Goal: Information Seeking & Learning: Check status

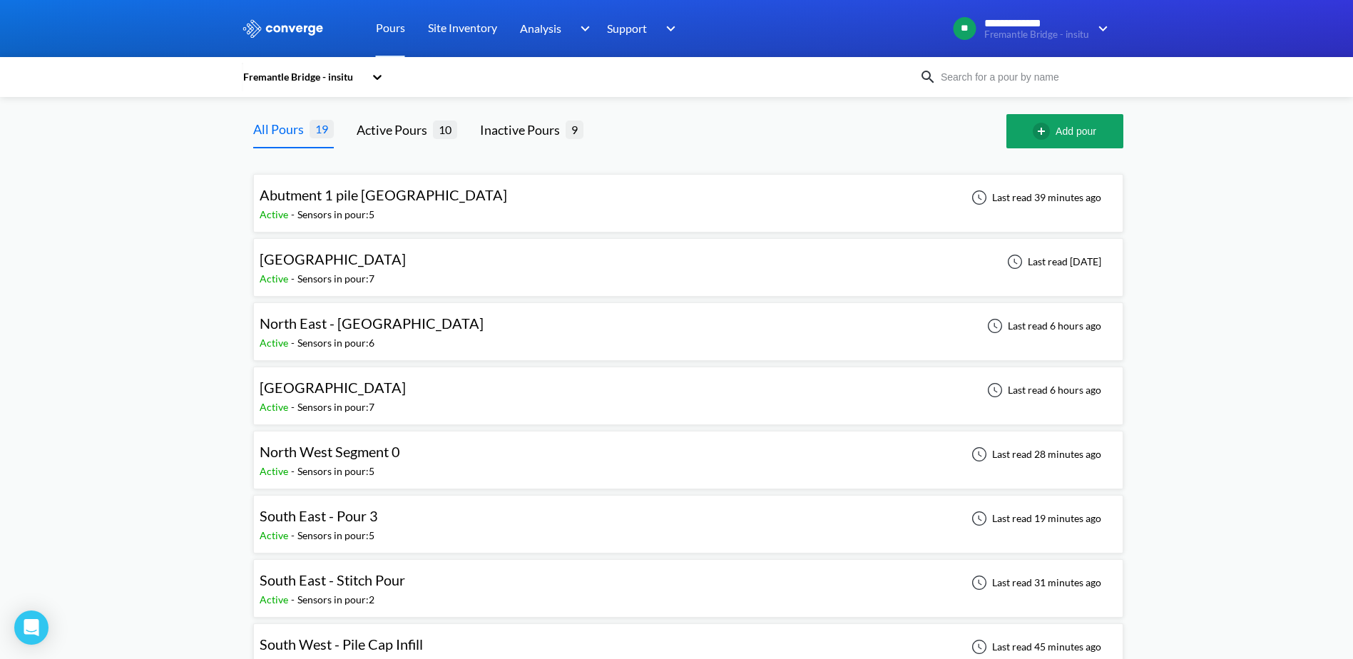
click at [425, 448] on div "North West Segment 0 Active - Sensors in pour: 5 Last read 28 minutes ago" at bounding box center [688, 460] width 857 height 46
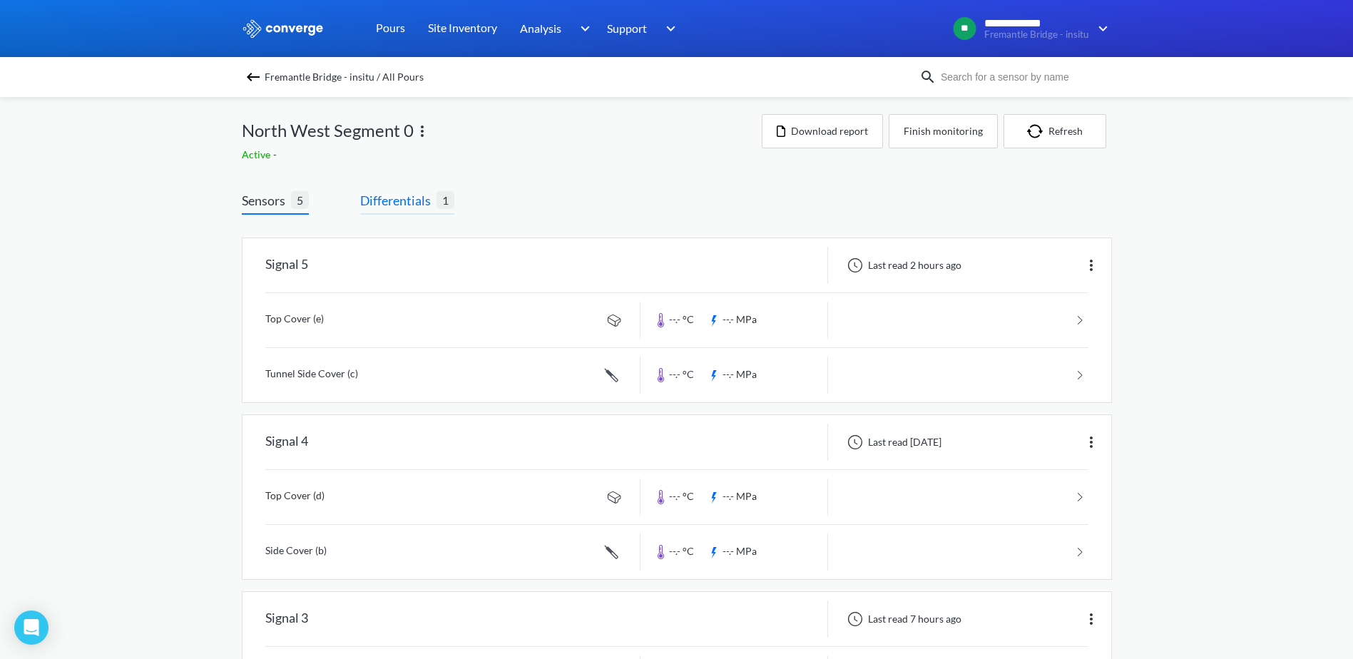
click at [367, 193] on span "Differentials" at bounding box center [398, 200] width 76 height 20
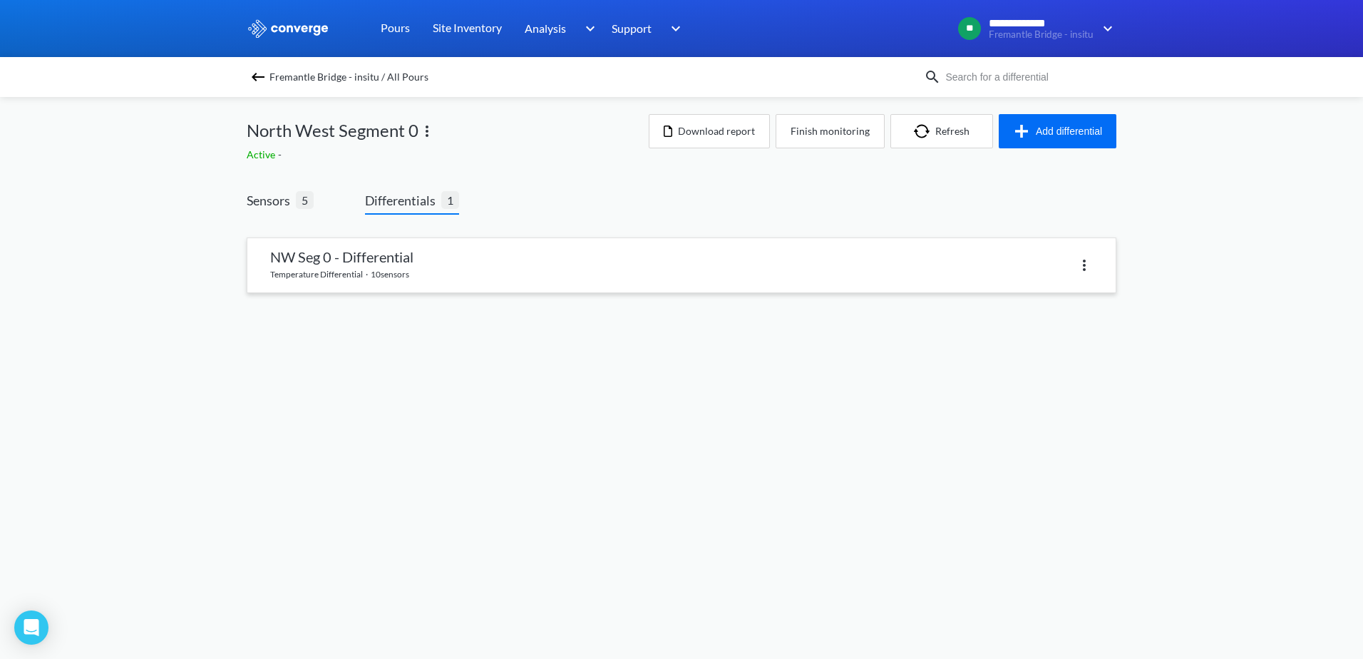
click at [554, 271] on link at bounding box center [681, 265] width 868 height 54
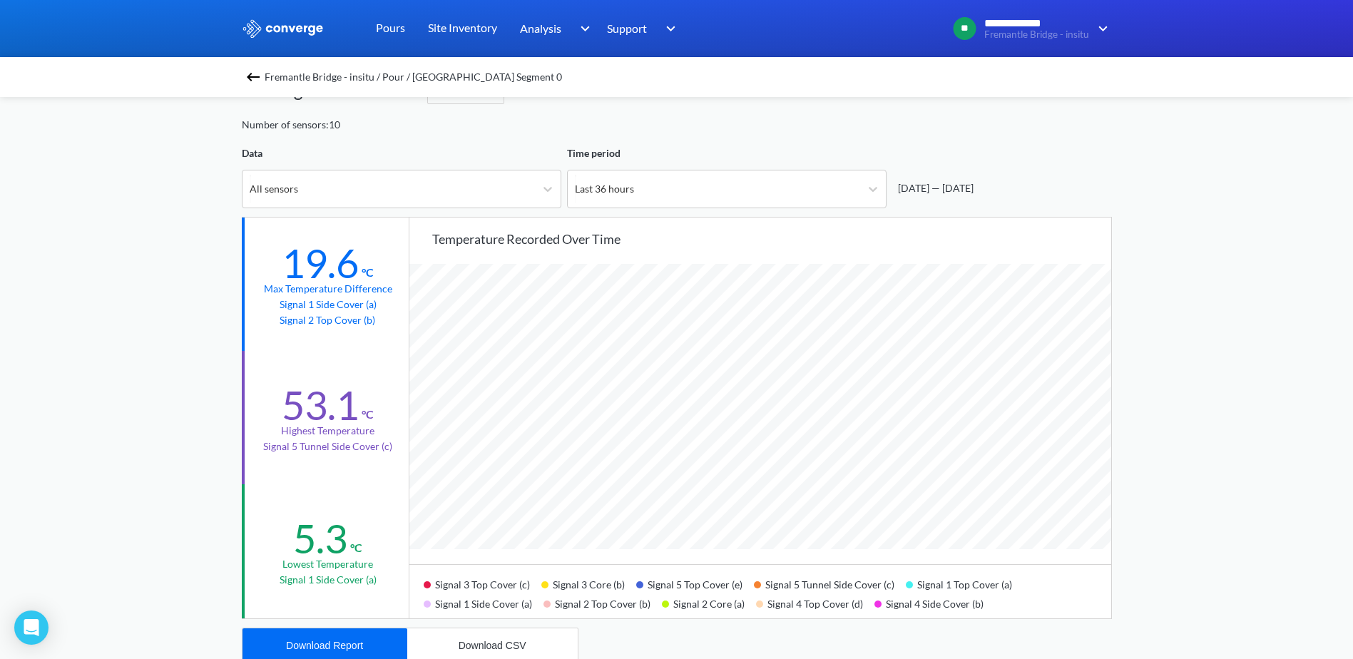
scroll to position [71, 0]
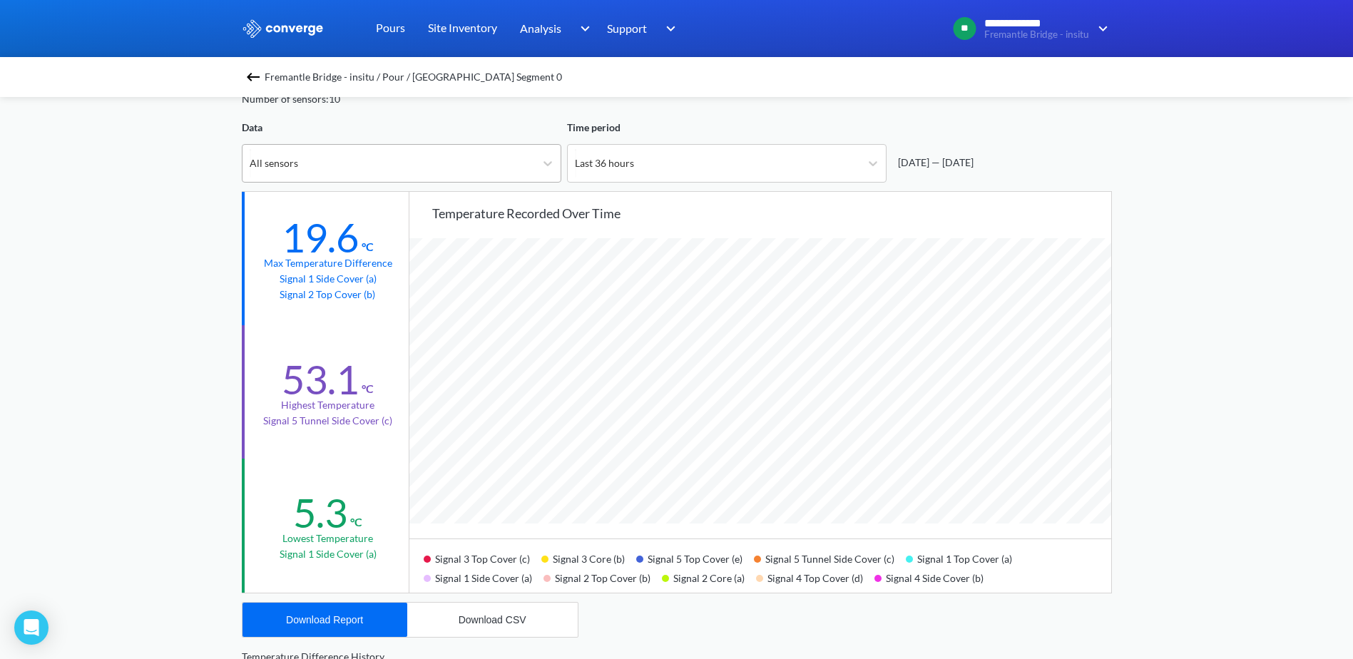
click at [455, 165] on div "All sensors" at bounding box center [388, 163] width 292 height 37
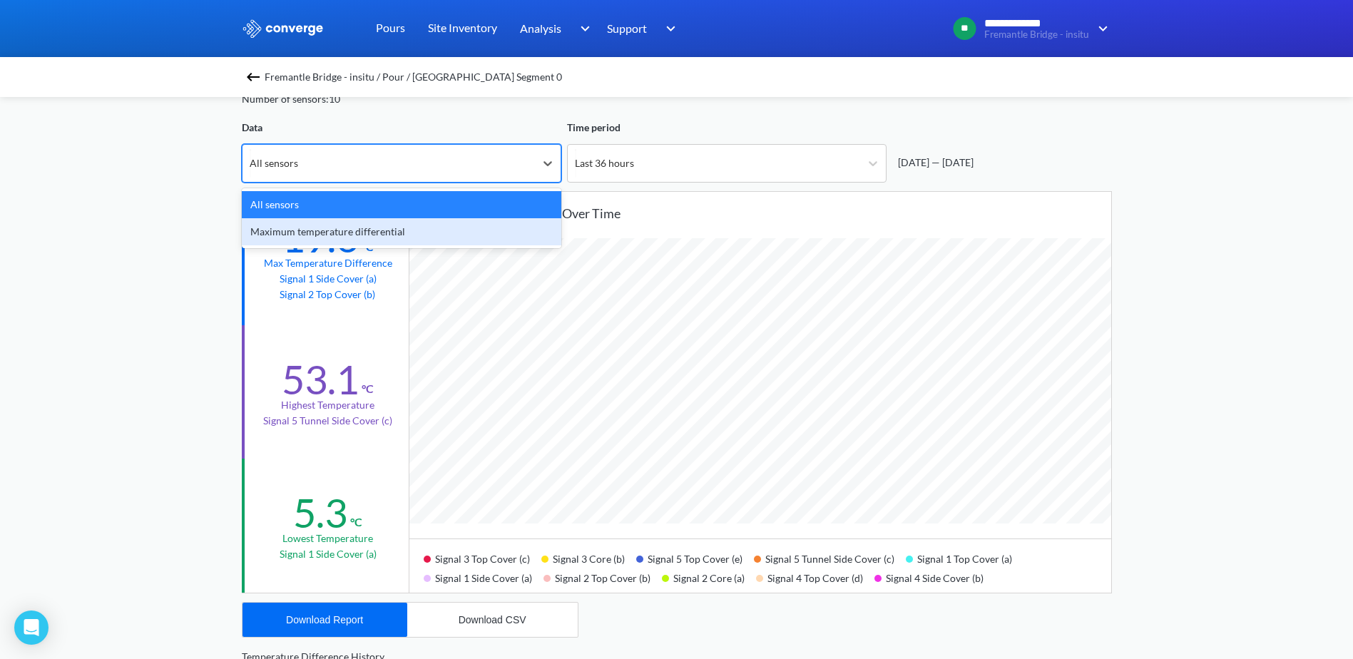
click at [440, 239] on div "Maximum temperature differential" at bounding box center [401, 231] width 319 height 27
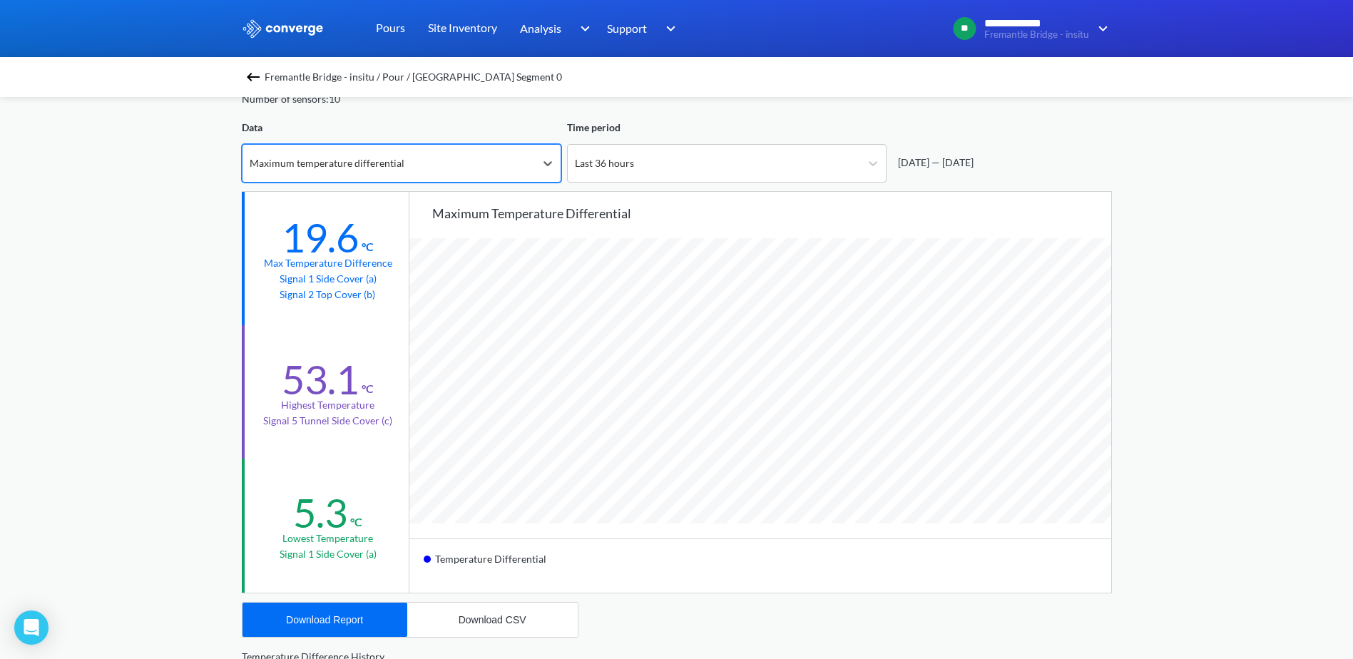
scroll to position [1194, 1353]
click at [342, 81] on span "Fremantle Bridge - insitu / Pour / [GEOGRAPHIC_DATA] Segment 0" at bounding box center [413, 77] width 297 height 20
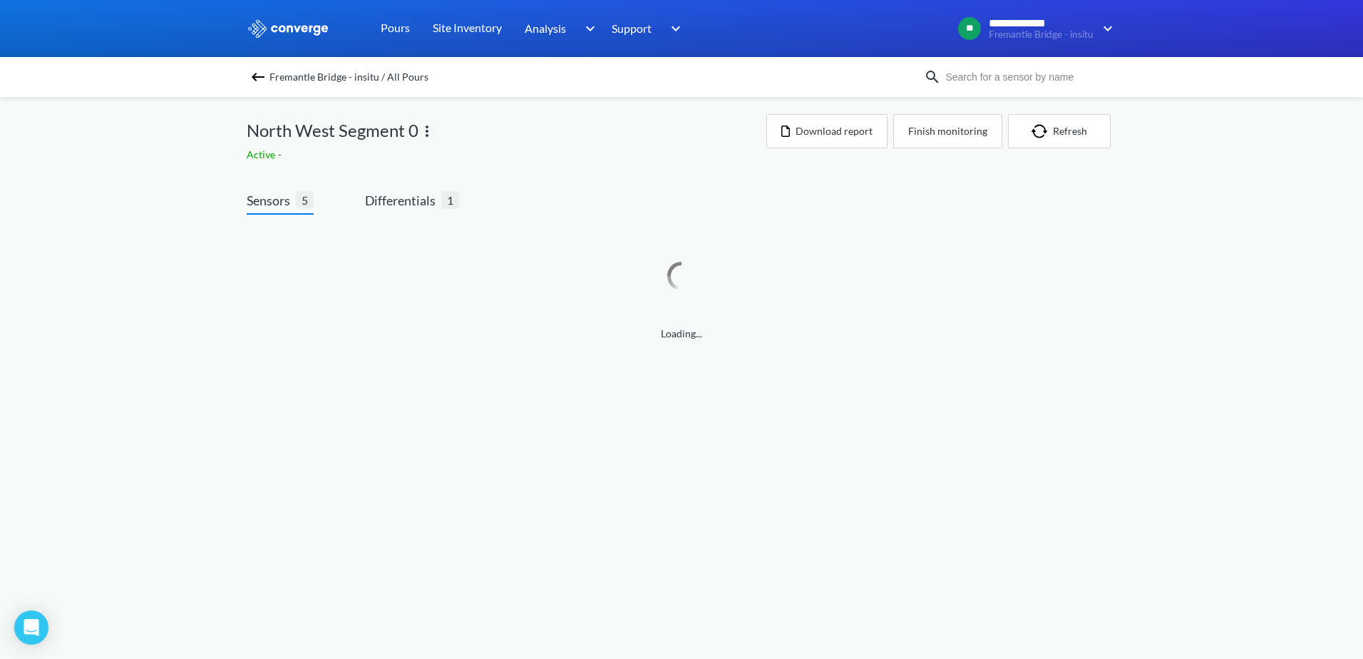
click at [252, 82] on img at bounding box center [258, 76] width 17 height 17
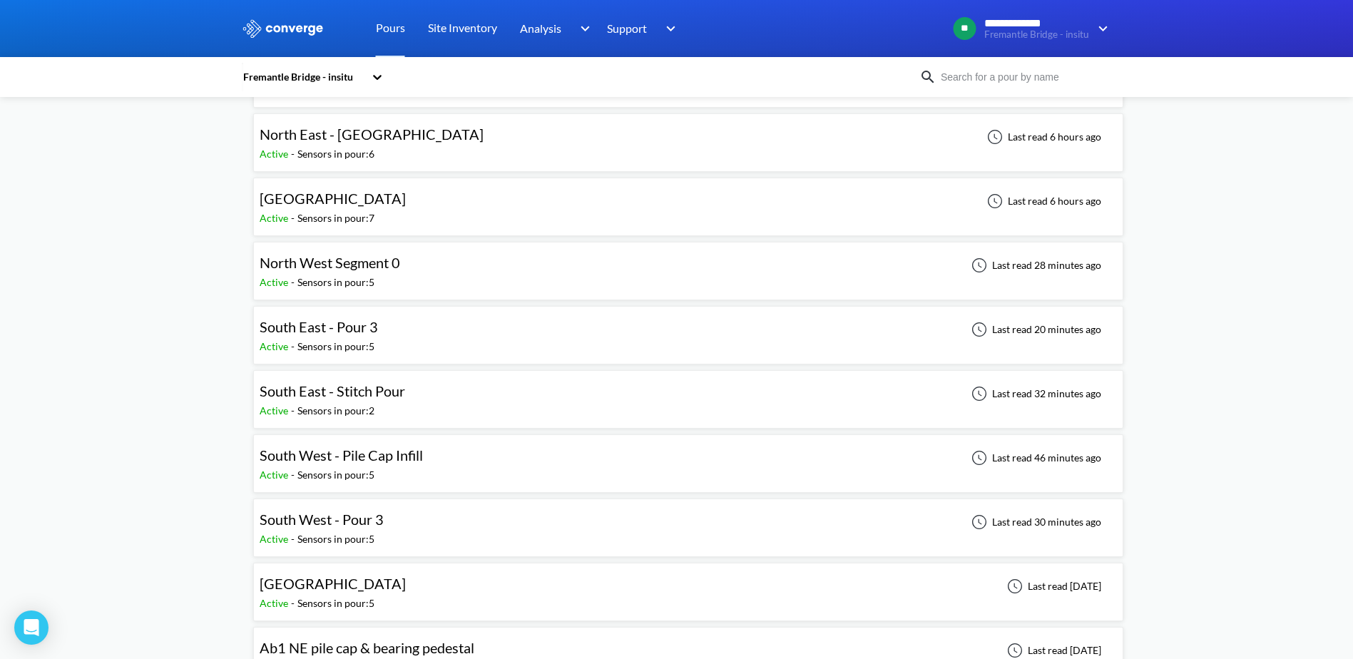
scroll to position [214, 0]
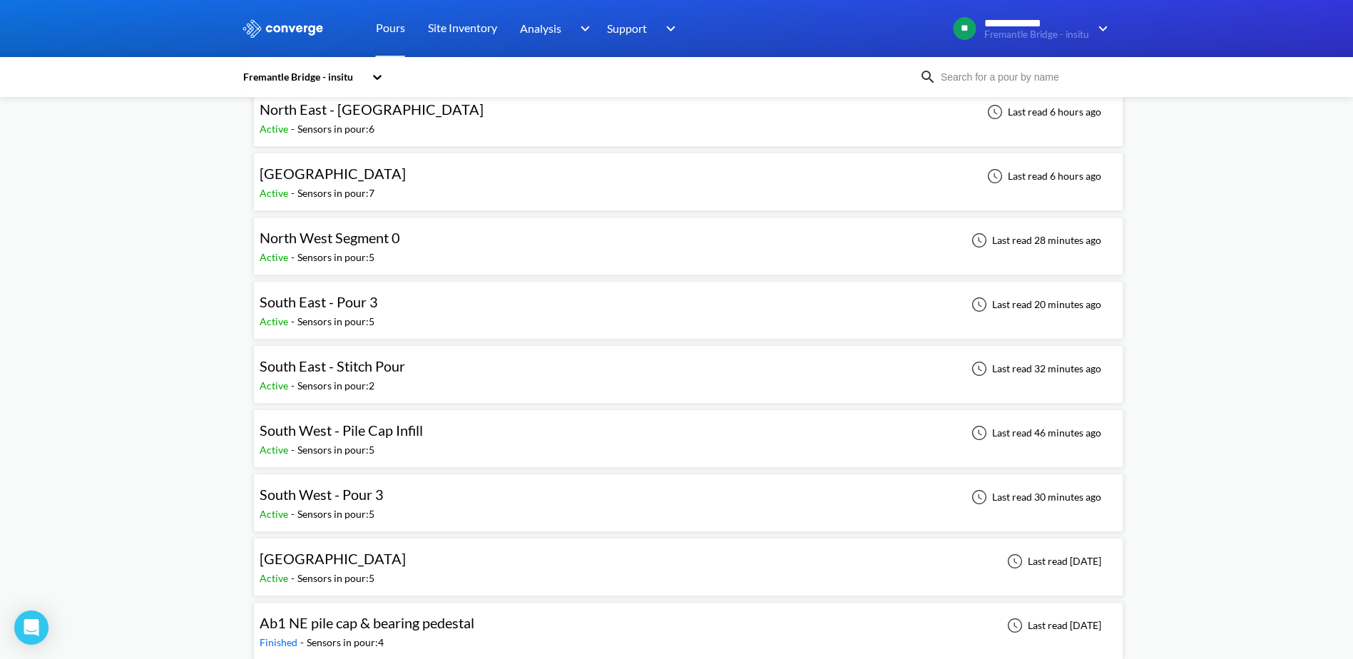
click at [317, 555] on span "[GEOGRAPHIC_DATA]" at bounding box center [333, 558] width 146 height 17
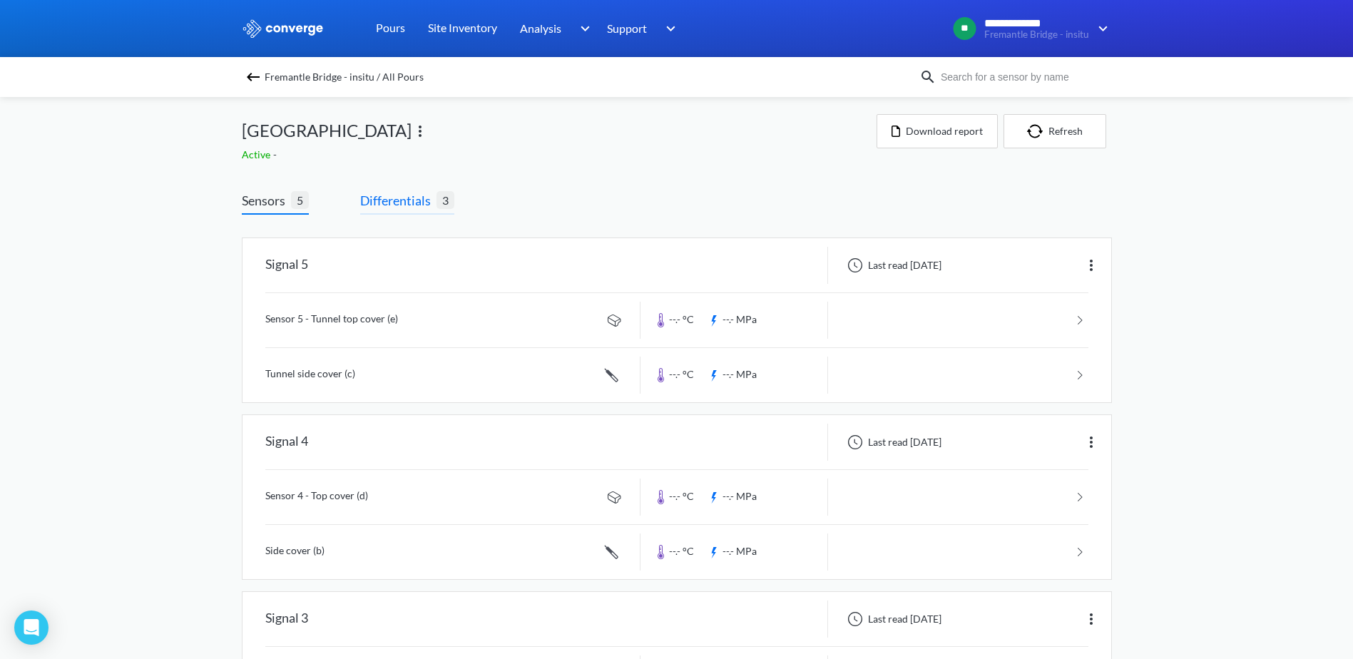
click at [380, 201] on span "Differentials" at bounding box center [398, 200] width 76 height 20
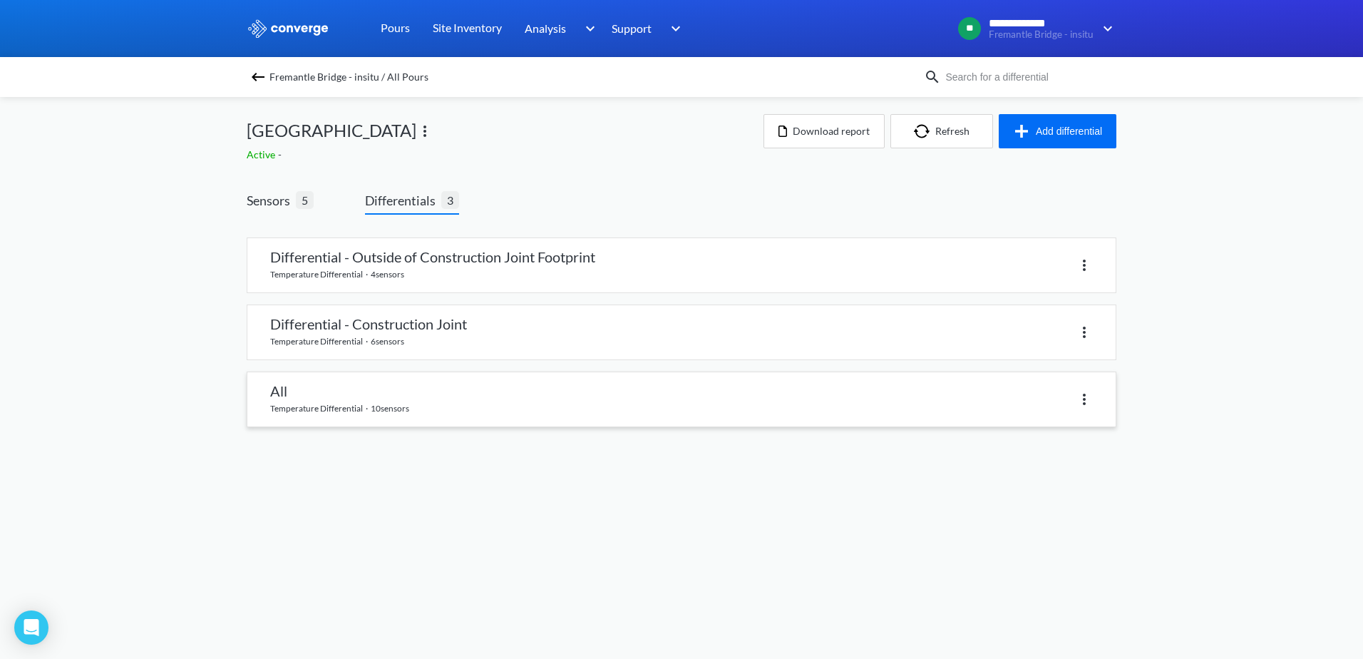
click at [366, 379] on link at bounding box center [681, 399] width 868 height 54
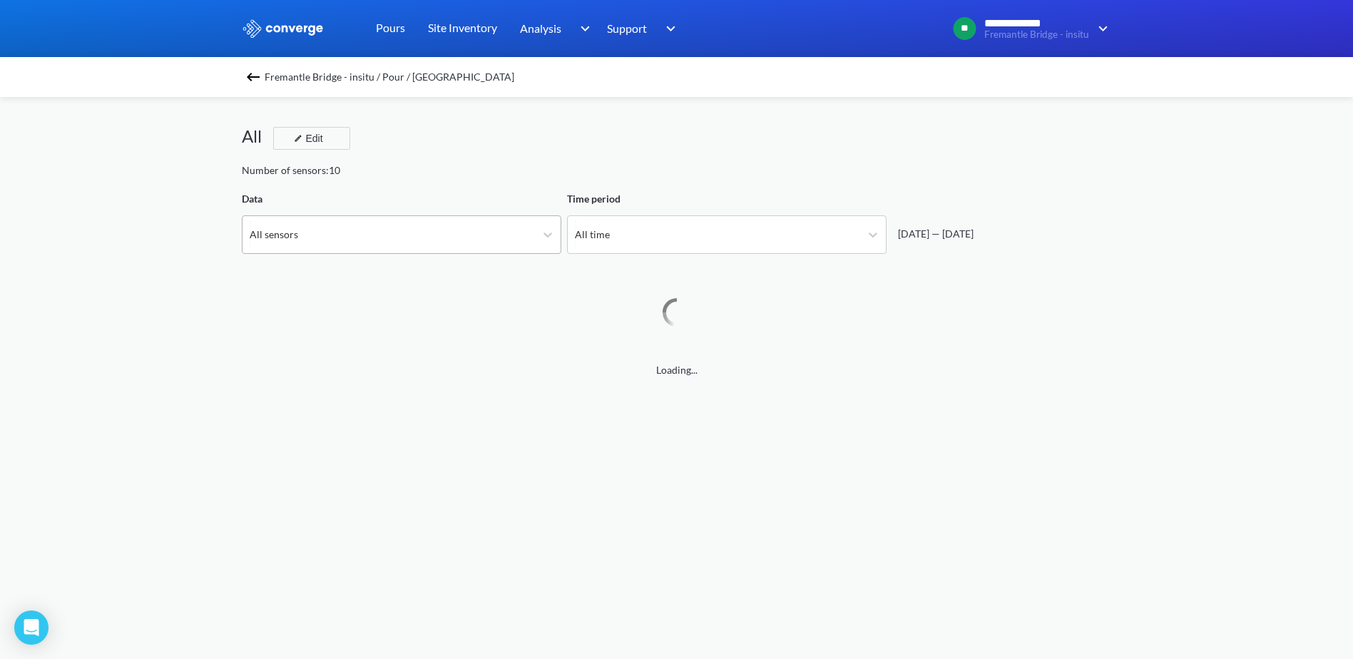
click at [322, 246] on div "All sensors" at bounding box center [388, 234] width 292 height 37
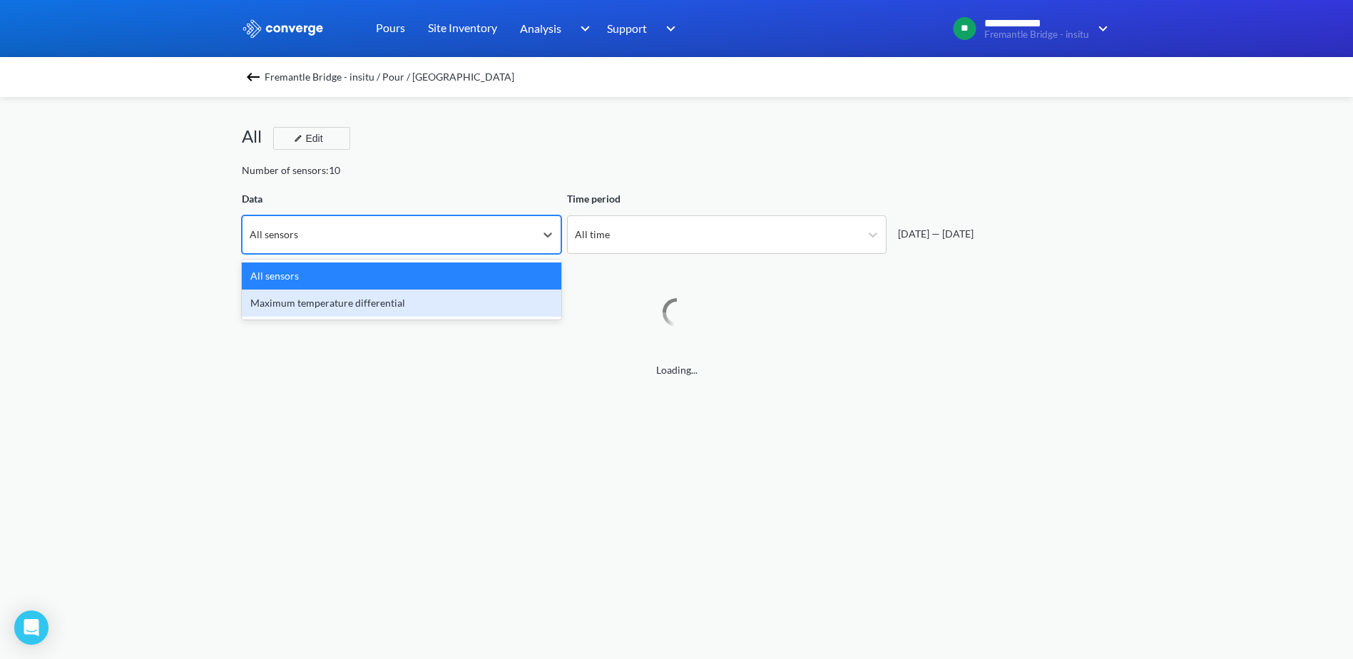
click at [327, 302] on div "Maximum temperature differential" at bounding box center [401, 302] width 319 height 27
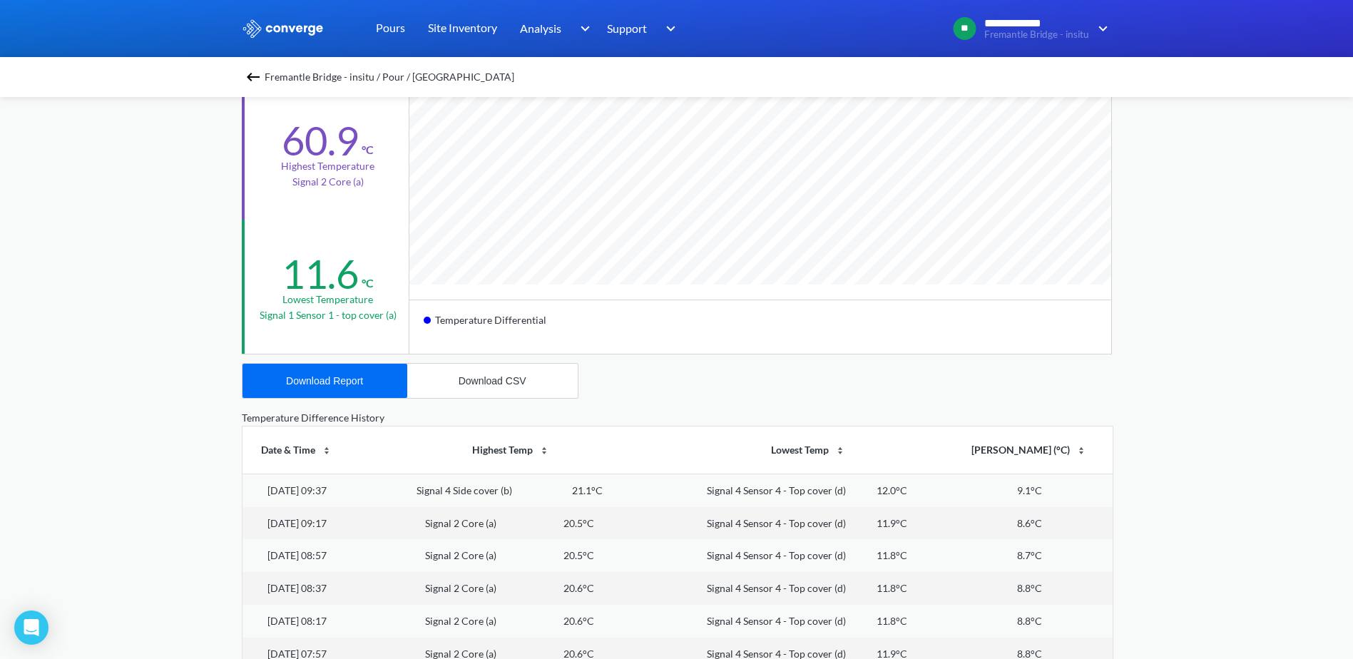
scroll to position [536, 0]
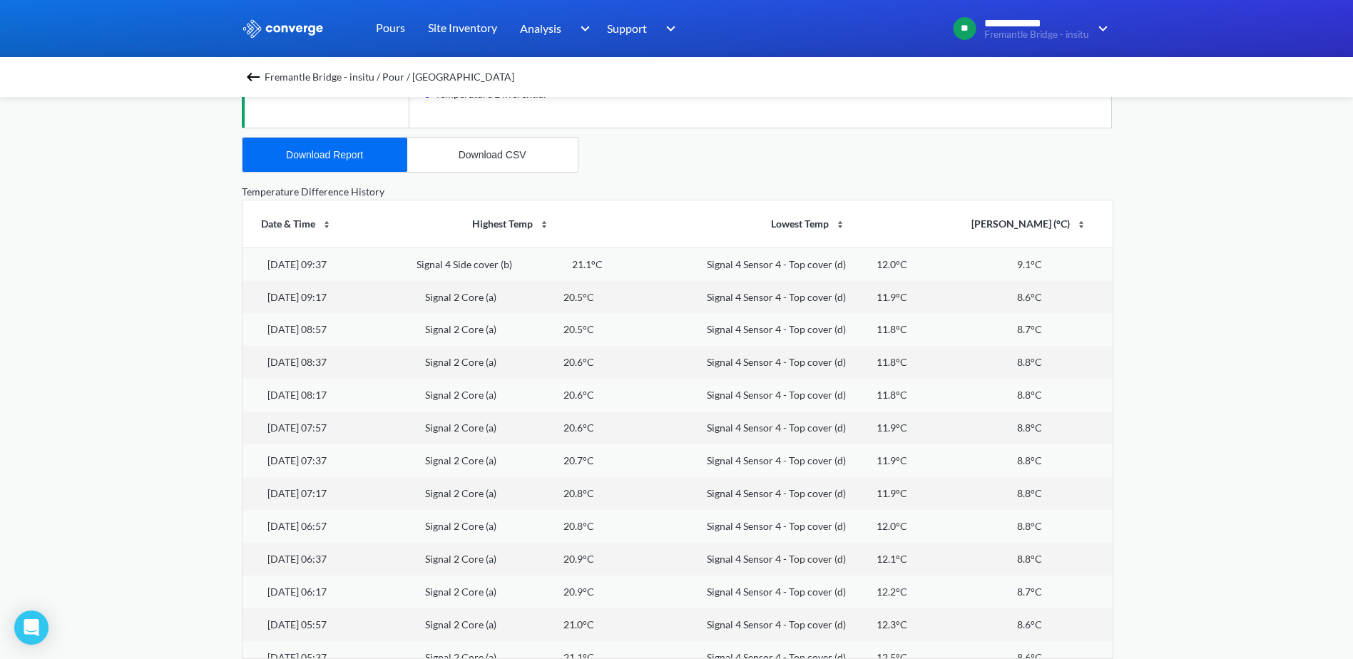
click at [253, 86] on div "Fremantle Bridge - insitu / Pour / [GEOGRAPHIC_DATA]" at bounding box center [677, 77] width 870 height 20
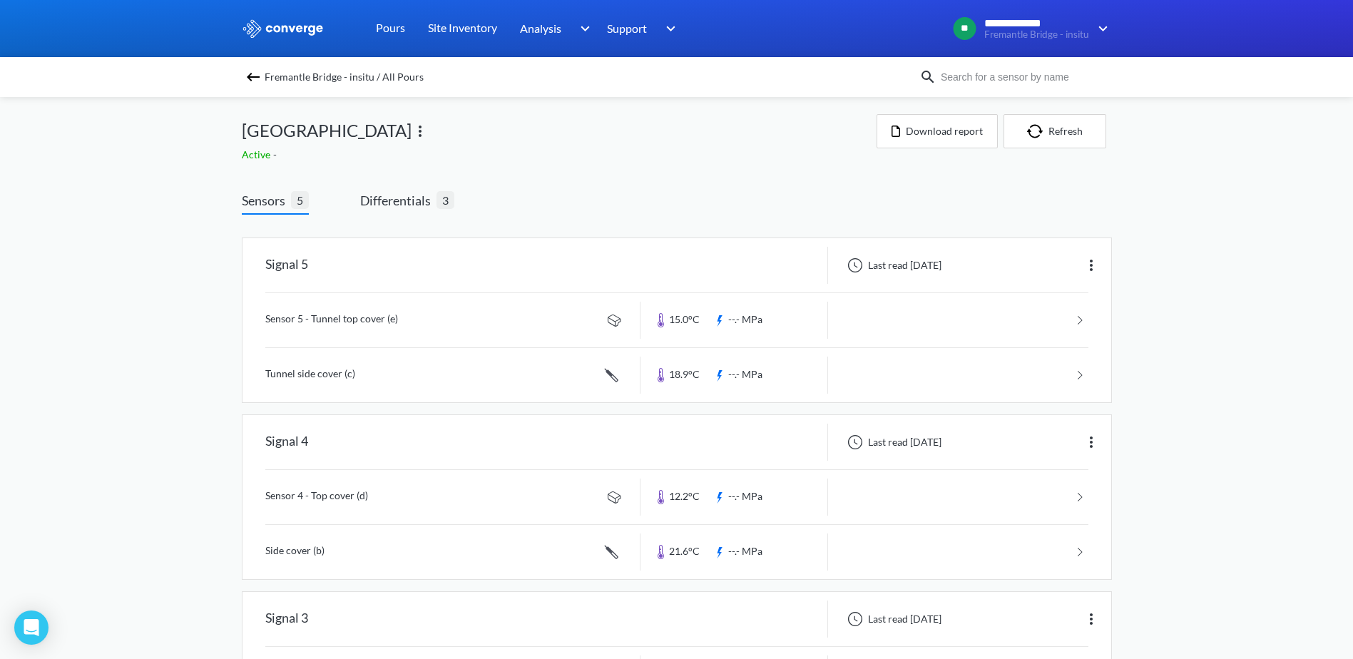
click at [256, 78] on img at bounding box center [253, 76] width 17 height 17
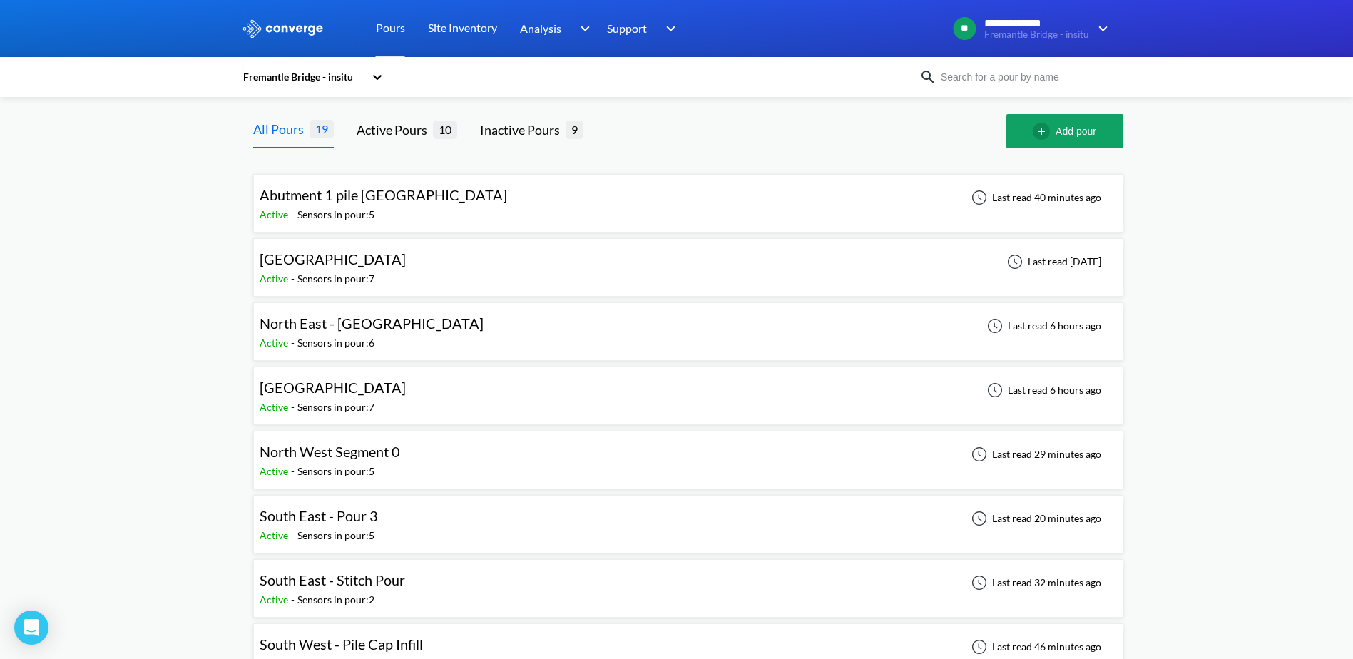
click at [408, 471] on div "North West Segment 0 Active - Sensors in pour: 5 Last read 29 minutes ago" at bounding box center [688, 460] width 857 height 46
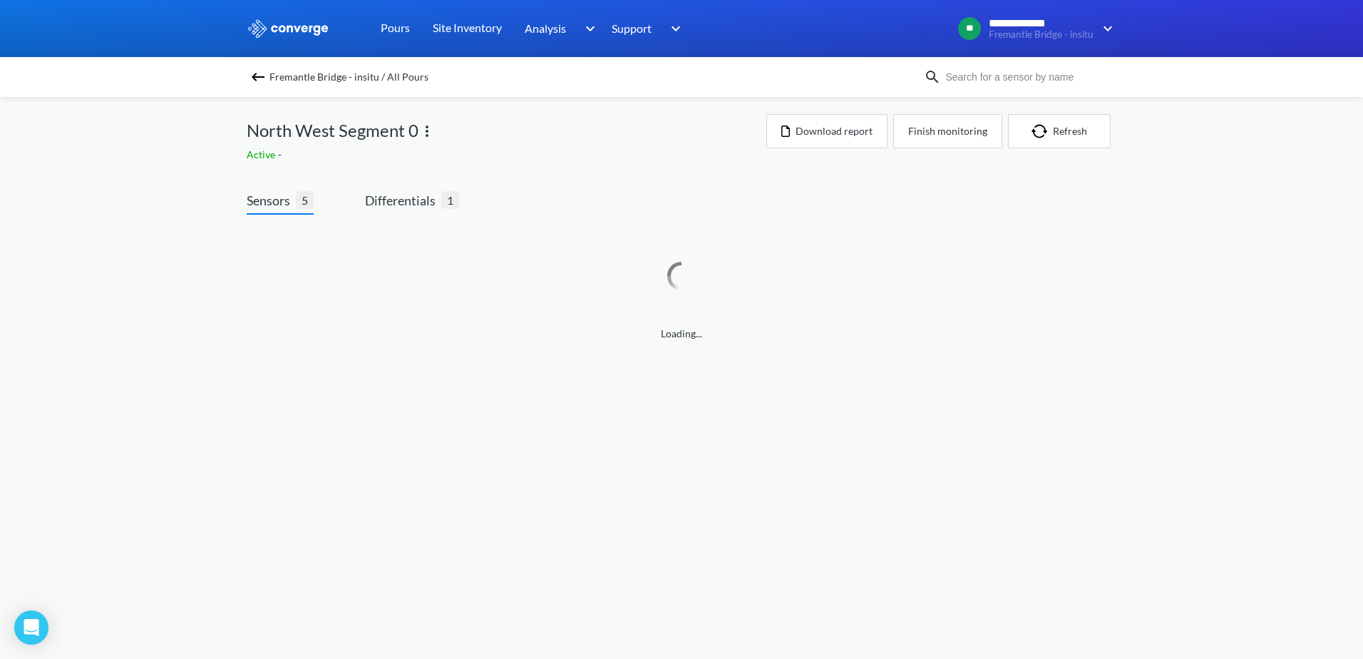
click at [410, 183] on div "Sensors 5 Differentials 1 Loading..." at bounding box center [682, 270] width 870 height 200
click at [410, 206] on span "Differentials" at bounding box center [403, 200] width 76 height 20
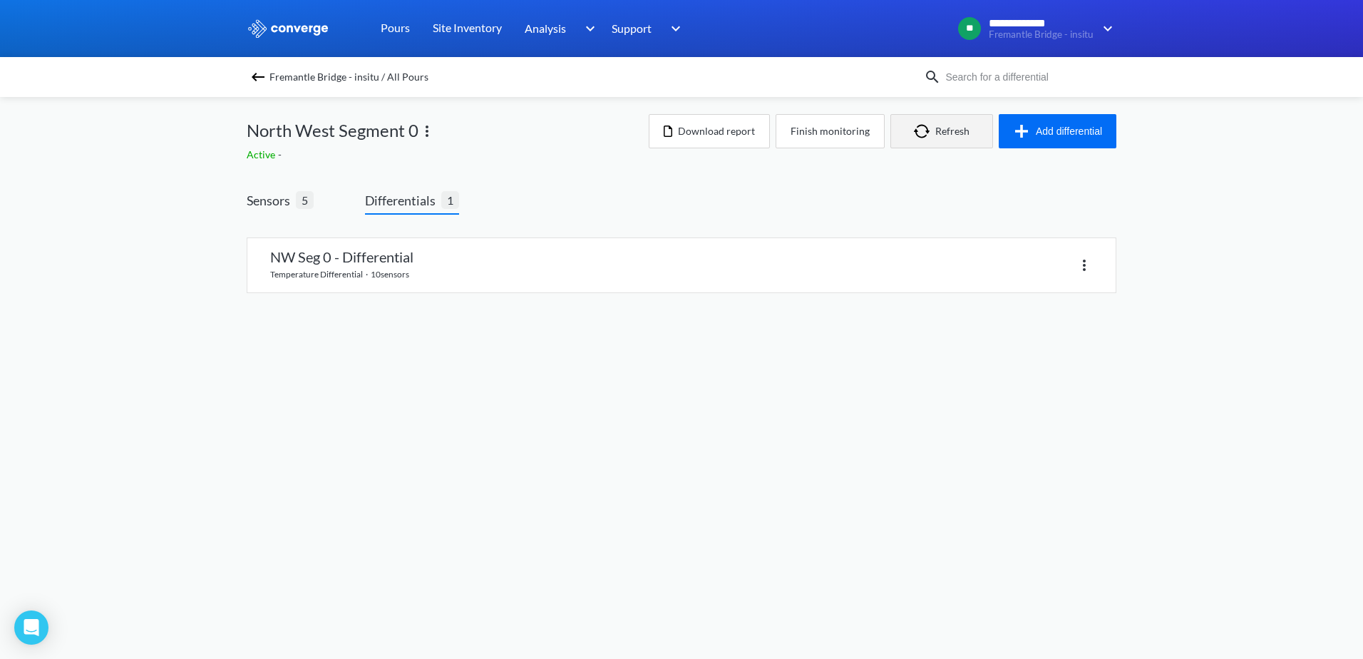
click at [909, 130] on button "Refresh" at bounding box center [942, 131] width 103 height 34
click at [1054, 132] on button "Add differential" at bounding box center [1058, 131] width 118 height 34
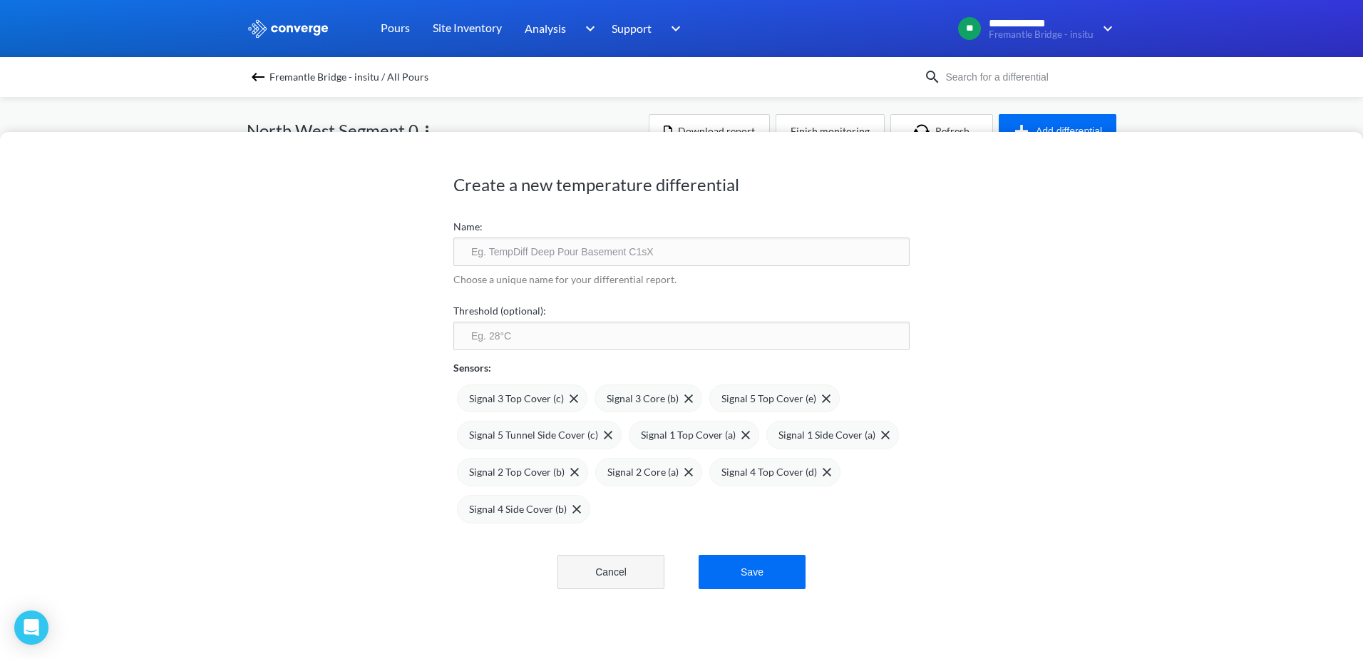
click at [585, 581] on button "Cancel" at bounding box center [611, 572] width 107 height 34
